Goal: Task Accomplishment & Management: Complete application form

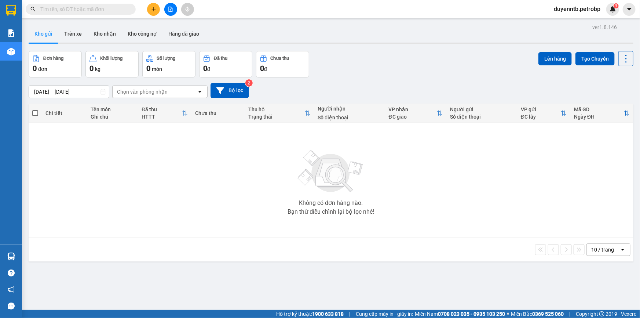
click at [98, 9] on input "text" at bounding box center [83, 9] width 87 height 8
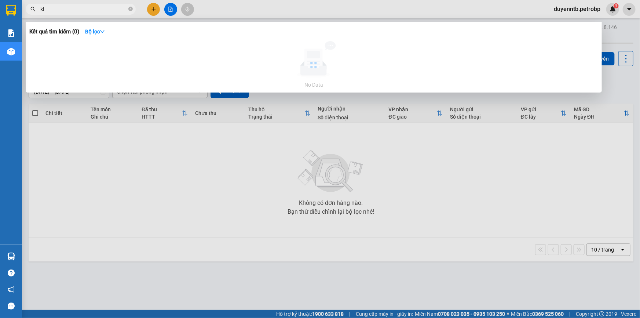
type input "k"
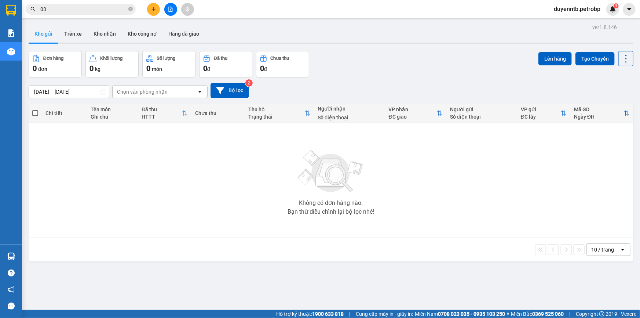
type input "0"
type input "+"
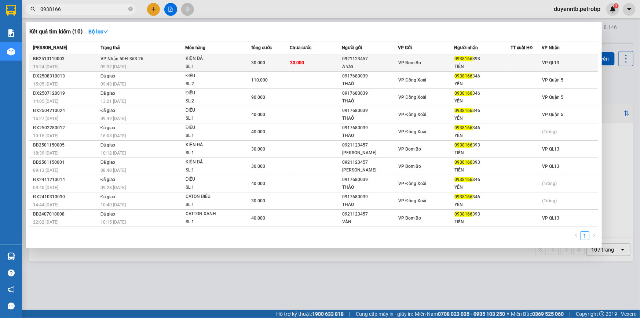
type input "0938166"
click at [208, 63] on div "SL: 1" at bounding box center [213, 67] width 55 height 8
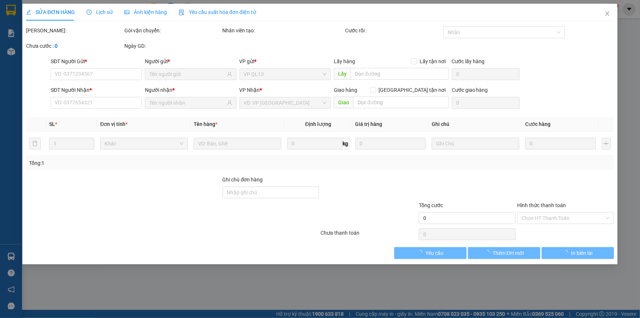
type input "0921123457"
type input "A văn"
type input "0938166393"
type input "TIẾN"
type input "30.000"
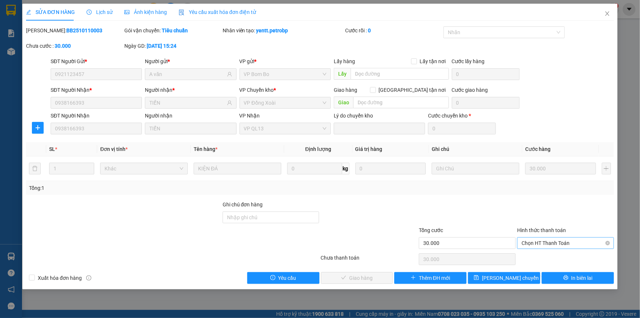
click at [534, 243] on span "Chọn HT Thanh Toán" at bounding box center [566, 242] width 88 height 11
drag, startPoint x: 534, startPoint y: 258, endPoint x: 374, endPoint y: 292, distance: 163.3
click at [531, 258] on div "Tại văn phòng" at bounding box center [566, 257] width 88 height 8
type input "0"
click at [364, 276] on span "Giao hàng" at bounding box center [360, 278] width 23 height 8
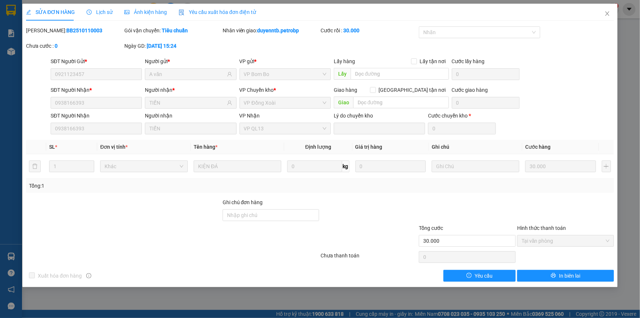
click at [370, 274] on div "Xuất hóa đơn hàng Yêu cầu In biên lai" at bounding box center [320, 276] width 590 height 12
click at [605, 15] on icon "close" at bounding box center [608, 14] width 6 height 6
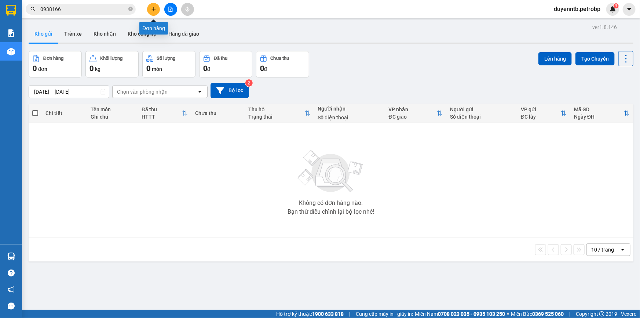
click at [152, 8] on icon "plus" at bounding box center [153, 9] width 5 height 5
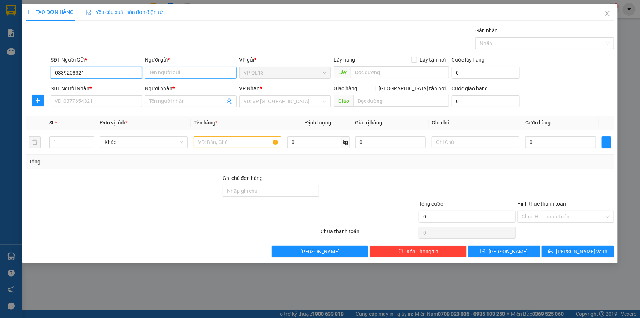
type input "0339208321"
click at [183, 75] on input "Người gửi *" at bounding box center [190, 73] width 91 height 12
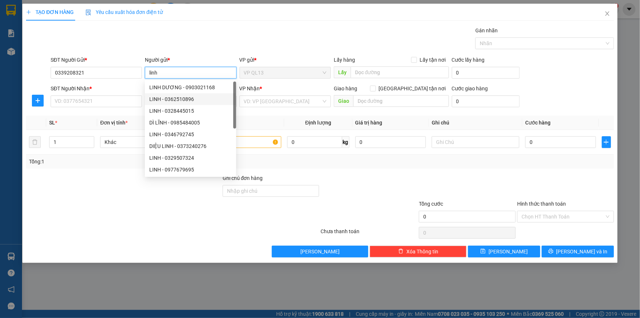
type input "linh"
click at [77, 94] on div "SĐT Người Nhận *" at bounding box center [96, 89] width 91 height 11
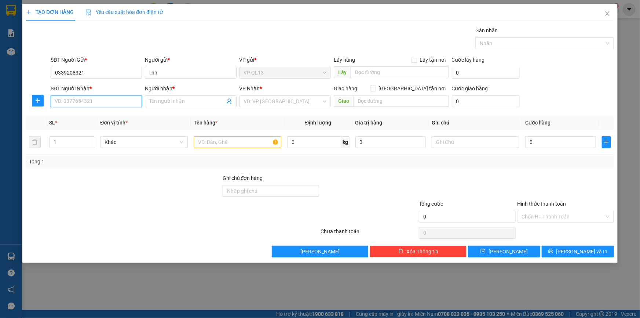
click at [80, 102] on input "SĐT Người Nhận *" at bounding box center [96, 101] width 91 height 12
type input "0976333860"
click at [200, 103] on input "Người nhận *" at bounding box center [186, 101] width 75 height 8
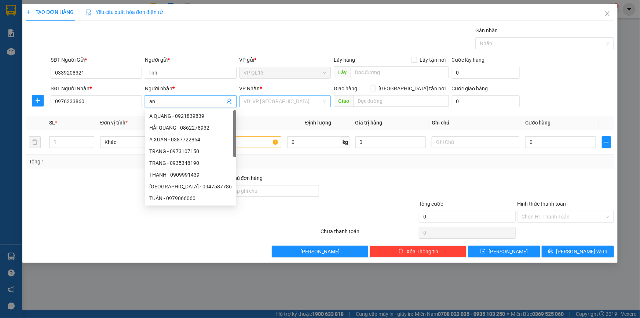
type input "an"
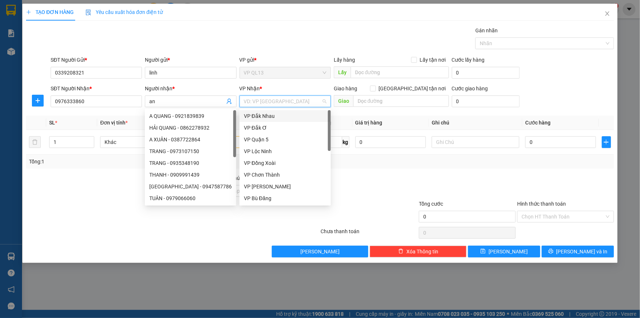
click at [254, 96] on input "search" at bounding box center [282, 101] width 77 height 11
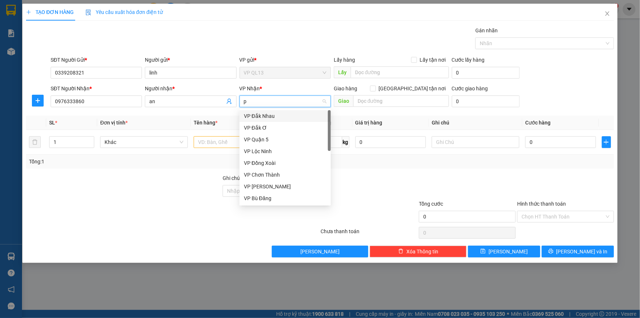
type input "ph"
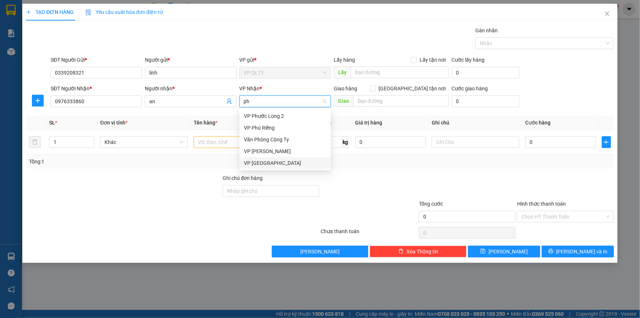
click at [265, 165] on div "VP [GEOGRAPHIC_DATA]" at bounding box center [285, 163] width 83 height 8
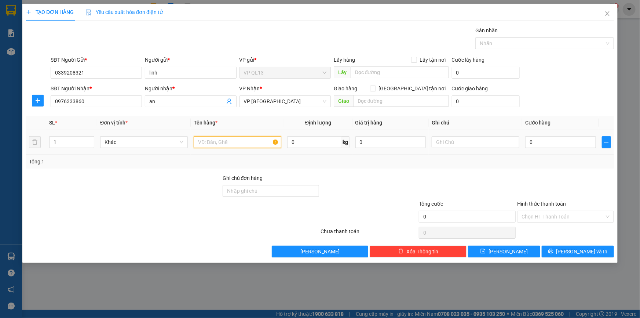
click at [219, 142] on input "text" at bounding box center [238, 142] width 88 height 12
type input "bao trawng"
click at [367, 138] on input "0" at bounding box center [391, 142] width 71 height 12
click at [435, 143] on input "text" at bounding box center [476, 142] width 88 height 12
type input "10h di"
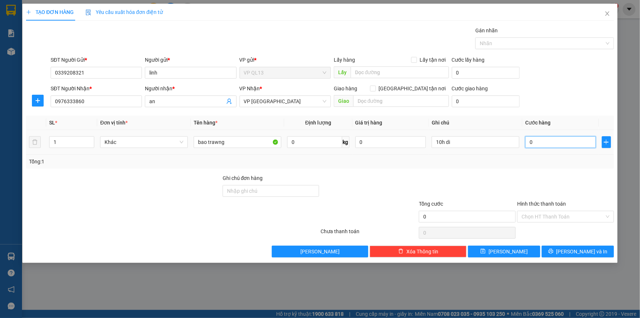
click at [542, 139] on input "0" at bounding box center [561, 142] width 71 height 12
type input "5"
type input "50"
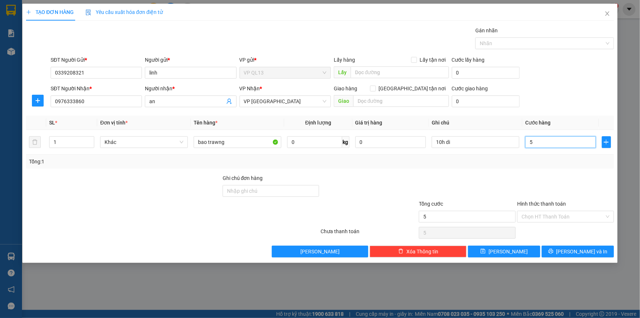
type input "50"
type input "50.000"
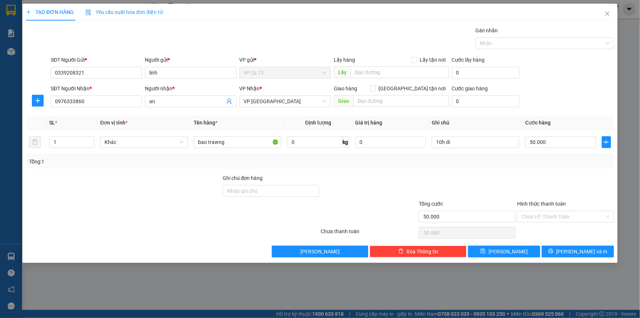
click at [571, 172] on div "Transit Pickup Surcharge Ids Transit Deliver Surcharge Ids Transit Deliver Surc…" at bounding box center [320, 141] width 588 height 231
click at [560, 179] on div at bounding box center [566, 187] width 98 height 26
click at [587, 250] on span "[PERSON_NAME] và In" at bounding box center [582, 251] width 51 height 8
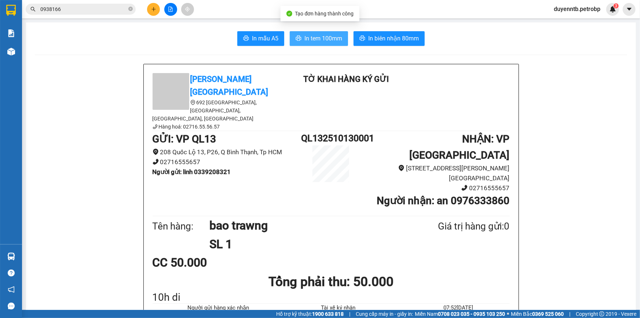
click at [307, 39] on span "In tem 100mm" at bounding box center [324, 38] width 38 height 9
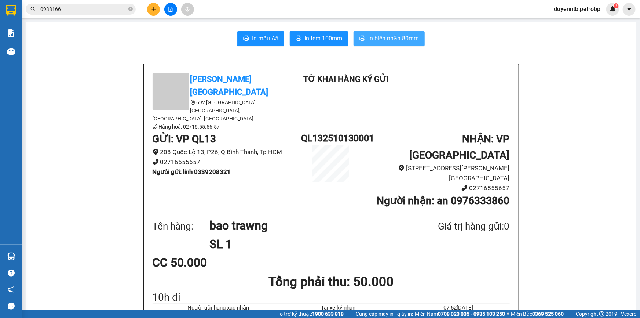
click at [382, 35] on span "In biên nhận 80mm" at bounding box center [394, 38] width 51 height 9
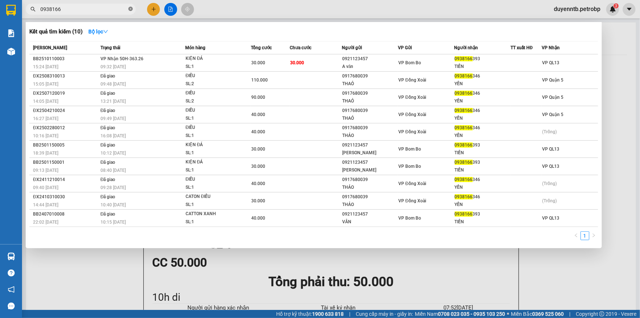
click at [129, 10] on icon "close-circle" at bounding box center [130, 9] width 4 height 4
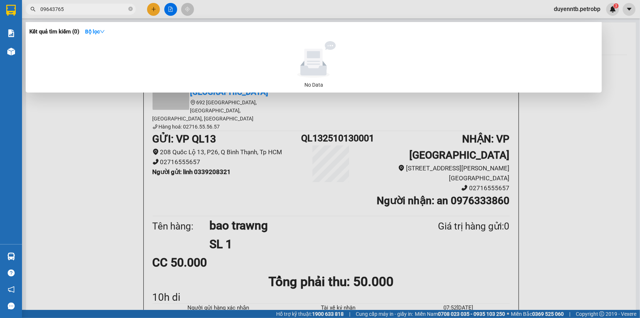
type input "09643765"
click at [154, 9] on div at bounding box center [320, 159] width 640 height 318
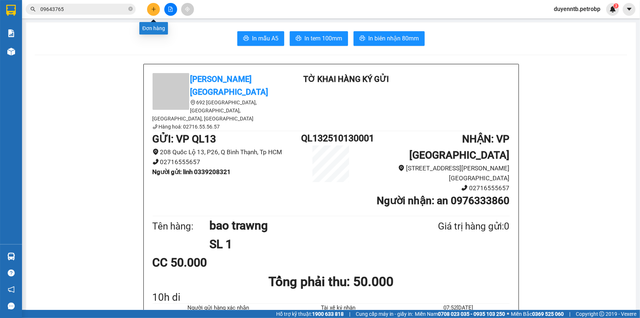
click at [154, 9] on icon "plus" at bounding box center [154, 9] width 4 height 0
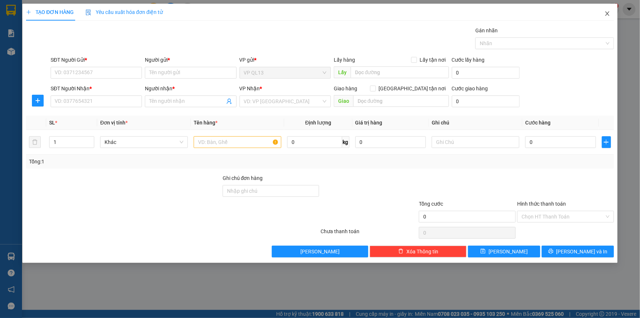
click at [606, 15] on icon "close" at bounding box center [608, 14] width 6 height 6
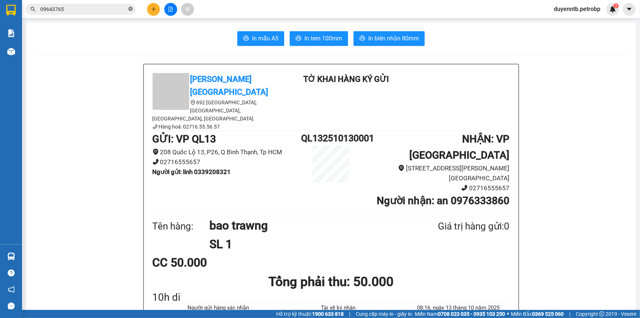
click at [130, 8] on icon "close-circle" at bounding box center [130, 9] width 4 height 4
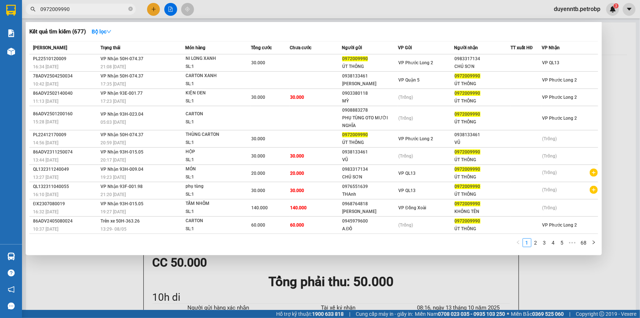
type input "0972009990"
click at [153, 10] on div at bounding box center [320, 159] width 640 height 318
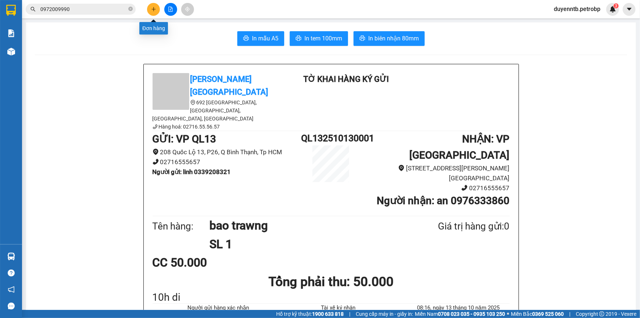
click at [153, 8] on icon "plus" at bounding box center [153, 9] width 5 height 5
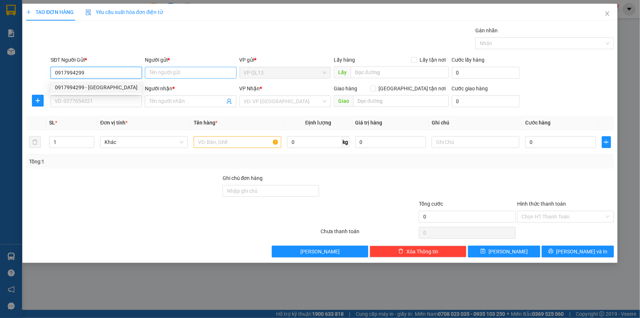
type input "0917994299"
click at [180, 73] on input "Người gửi *" at bounding box center [190, 73] width 91 height 12
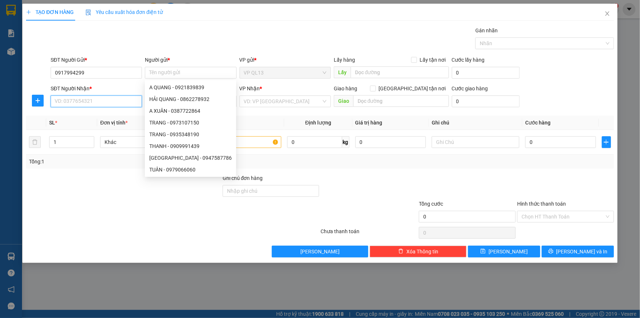
click at [91, 97] on input "SĐT Người Nhận *" at bounding box center [96, 101] width 91 height 12
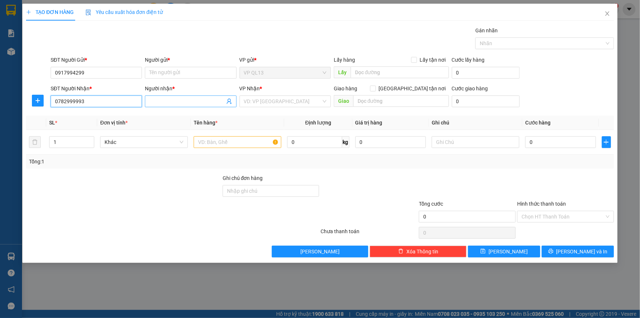
type input "0782999993"
click at [161, 102] on input "Người nhận *" at bounding box center [186, 101] width 75 height 8
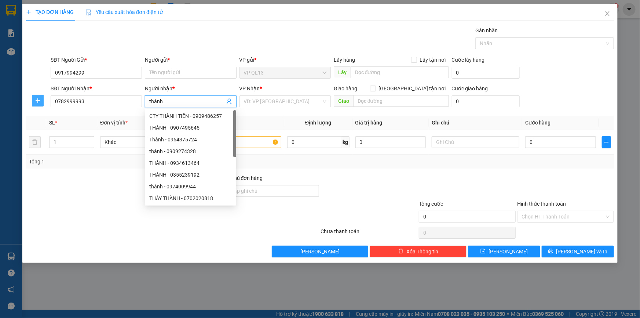
type input "thành"
click at [33, 98] on span "plus" at bounding box center [37, 101] width 11 height 6
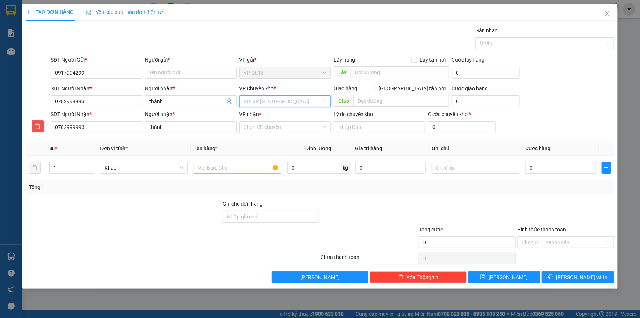
click at [247, 100] on input "search" at bounding box center [282, 101] width 77 height 11
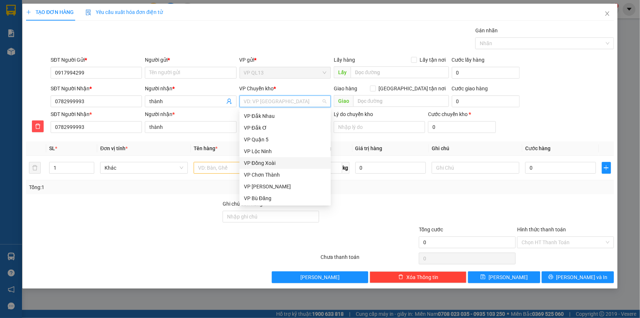
click at [276, 159] on div "VP Đồng Xoài" at bounding box center [285, 163] width 83 height 8
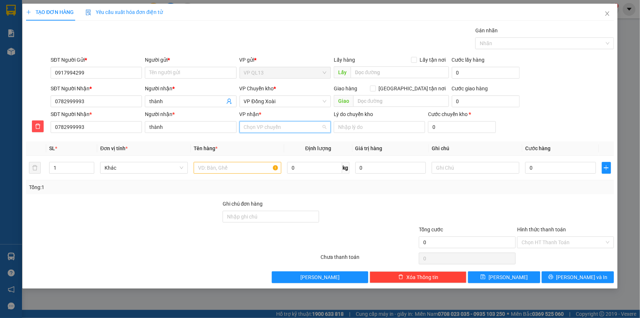
click at [269, 128] on input "VP nhận *" at bounding box center [282, 126] width 77 height 11
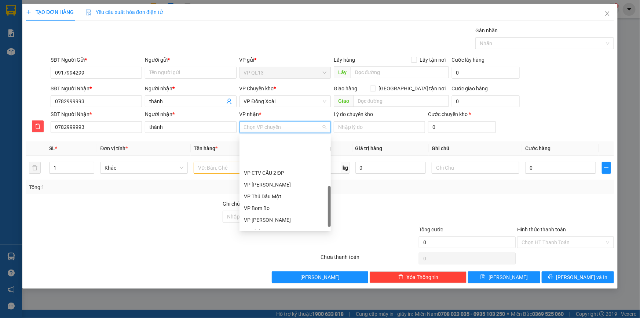
scroll to position [167, 0]
click at [266, 177] on div "VP Bom Bo" at bounding box center [285, 175] width 83 height 8
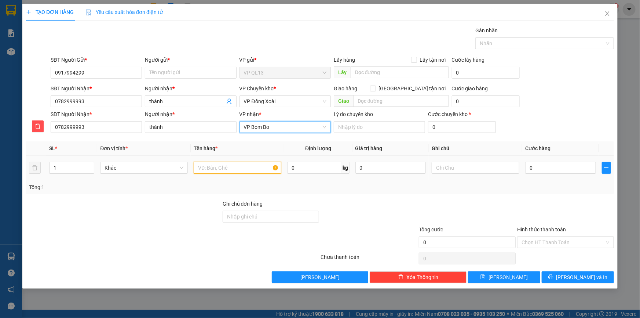
click at [220, 171] on input "text" at bounding box center [238, 168] width 88 height 12
type input "trái cây"
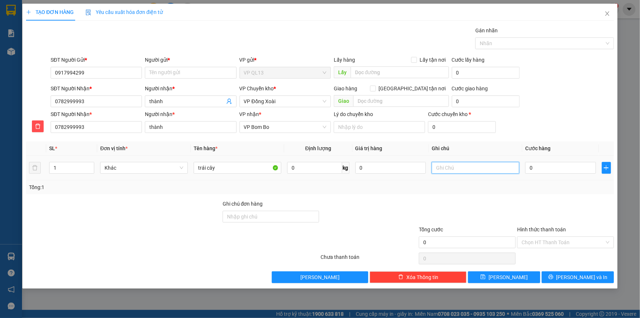
click at [489, 165] on input "text" at bounding box center [476, 168] width 88 height 12
type input "14h đi"
click at [172, 70] on input "Người gửi *" at bounding box center [190, 73] width 91 height 12
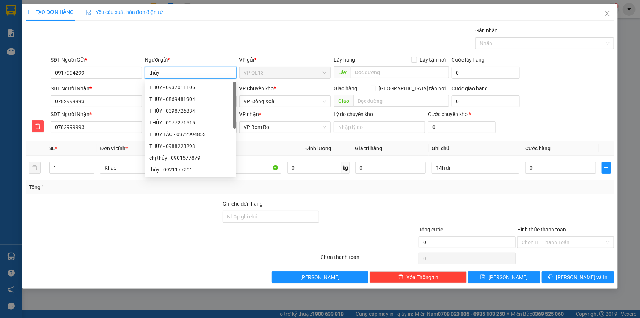
type input "thủy"
click at [135, 250] on div at bounding box center [123, 238] width 197 height 26
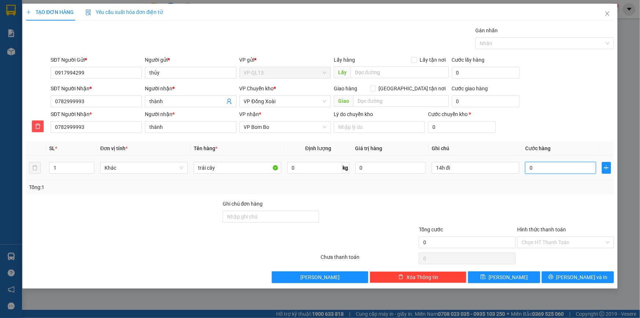
click at [552, 171] on input "0" at bounding box center [561, 168] width 71 height 12
type input "40"
type input "400"
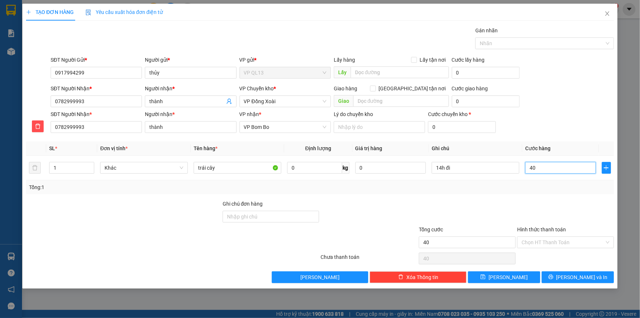
type input "400"
click at [551, 166] on input "400" at bounding box center [561, 168] width 71 height 12
type input "40"
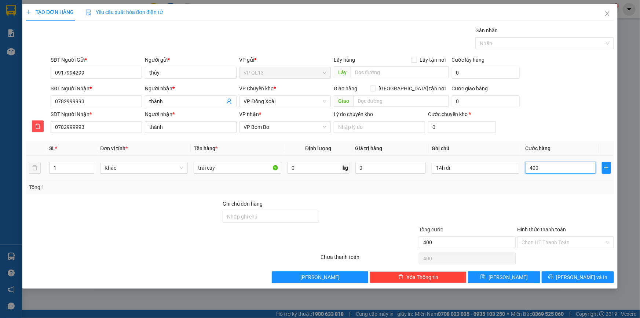
type input "40"
type input "40.000"
drag, startPoint x: 551, startPoint y: 195, endPoint x: 553, endPoint y: 220, distance: 25.5
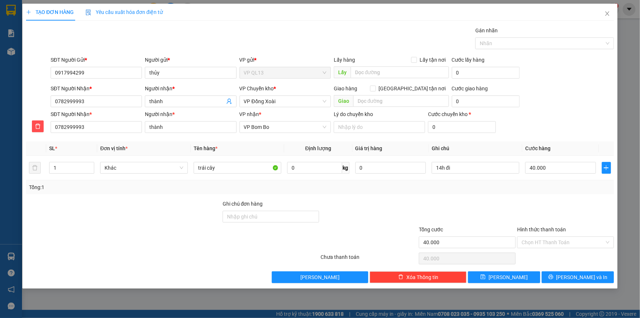
click at [550, 195] on div "Transit Pickup Surcharge Ids Transit Deliver Surcharge Ids Transit Deliver Surc…" at bounding box center [320, 154] width 588 height 257
click at [575, 274] on span "[PERSON_NAME] và In" at bounding box center [582, 277] width 51 height 8
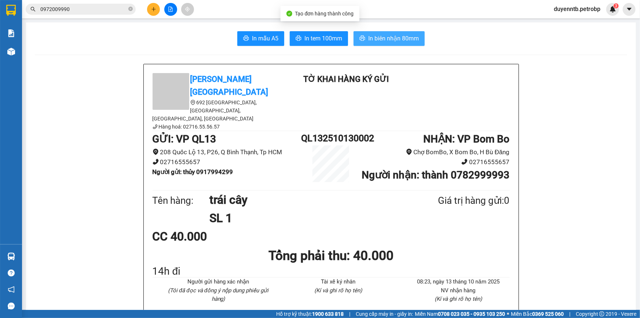
click at [373, 40] on span "In biên nhận 80mm" at bounding box center [394, 38] width 51 height 9
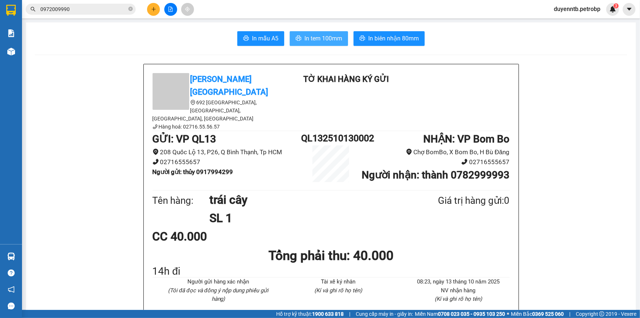
click at [324, 43] on span "In tem 100mm" at bounding box center [324, 38] width 38 height 9
